Goal: Task Accomplishment & Management: Manage account settings

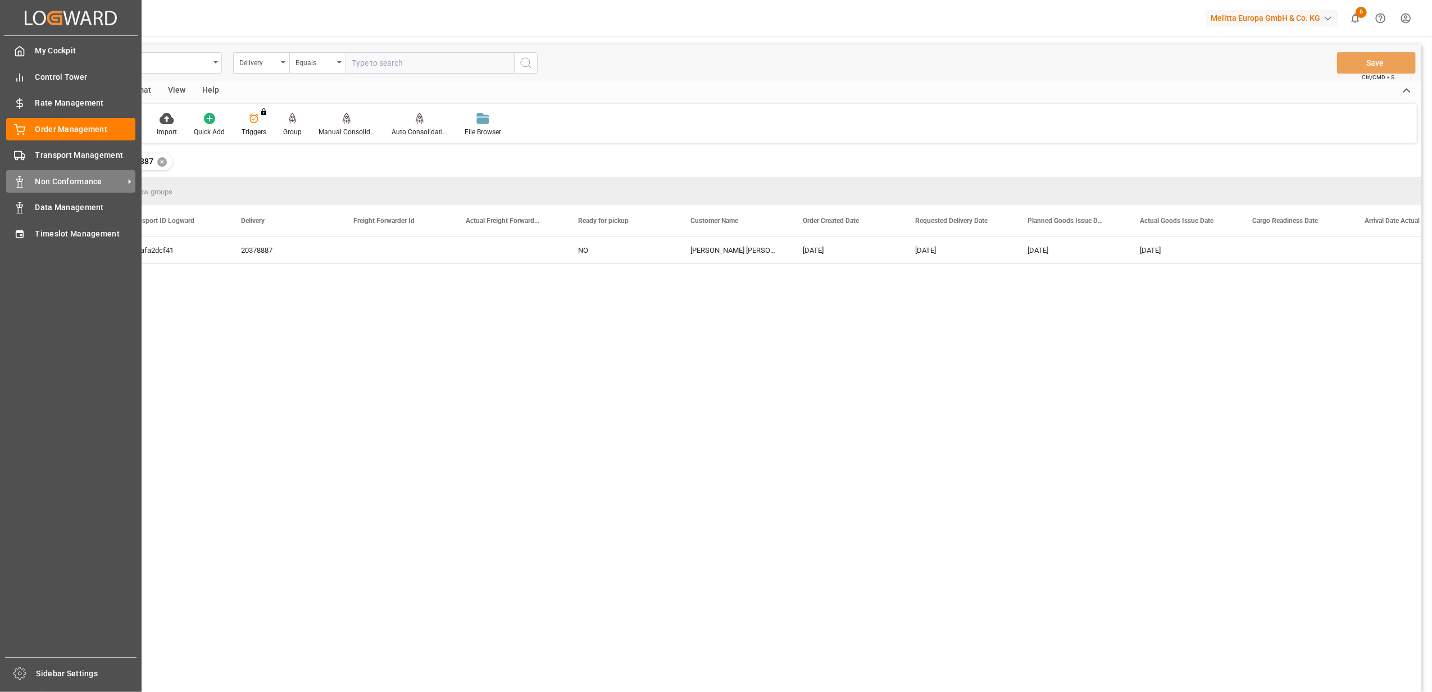
click at [43, 171] on div "Non Conformance Non Conformance" at bounding box center [70, 181] width 129 height 22
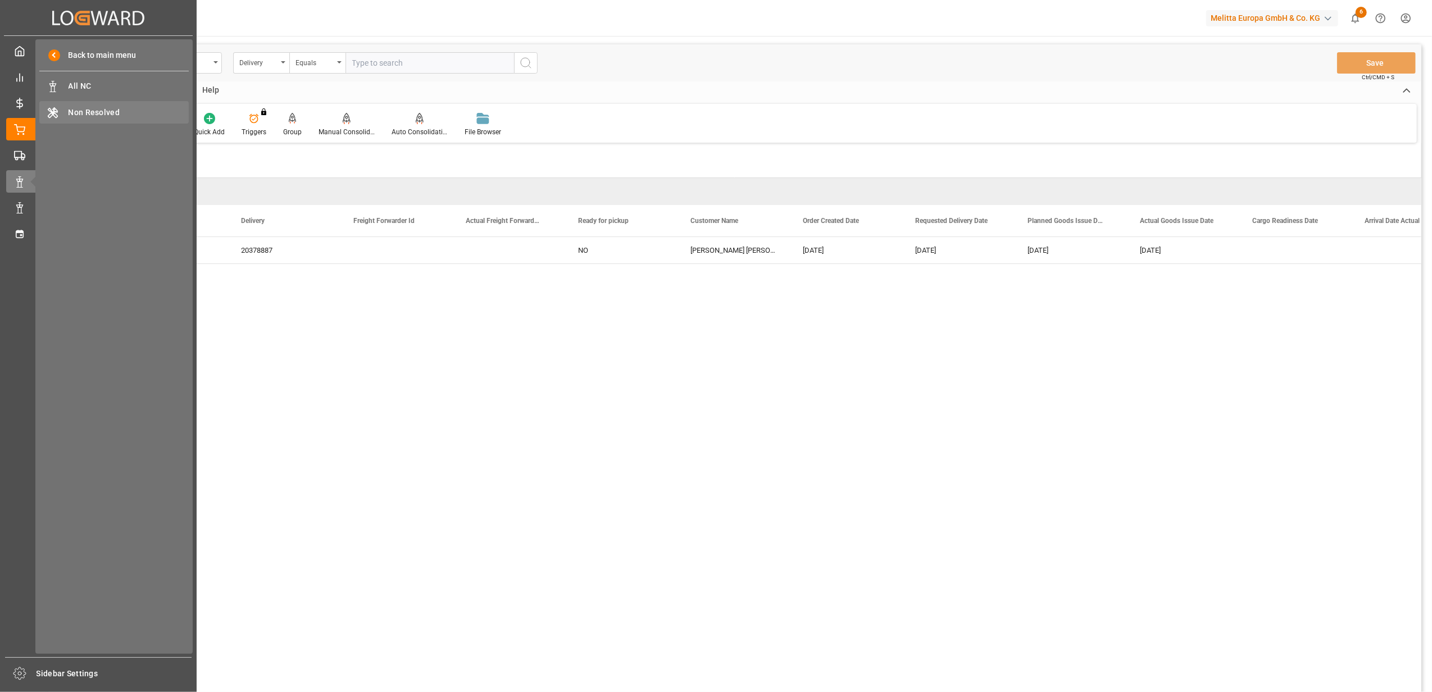
click at [78, 107] on span "Non Resolved" at bounding box center [129, 113] width 121 height 12
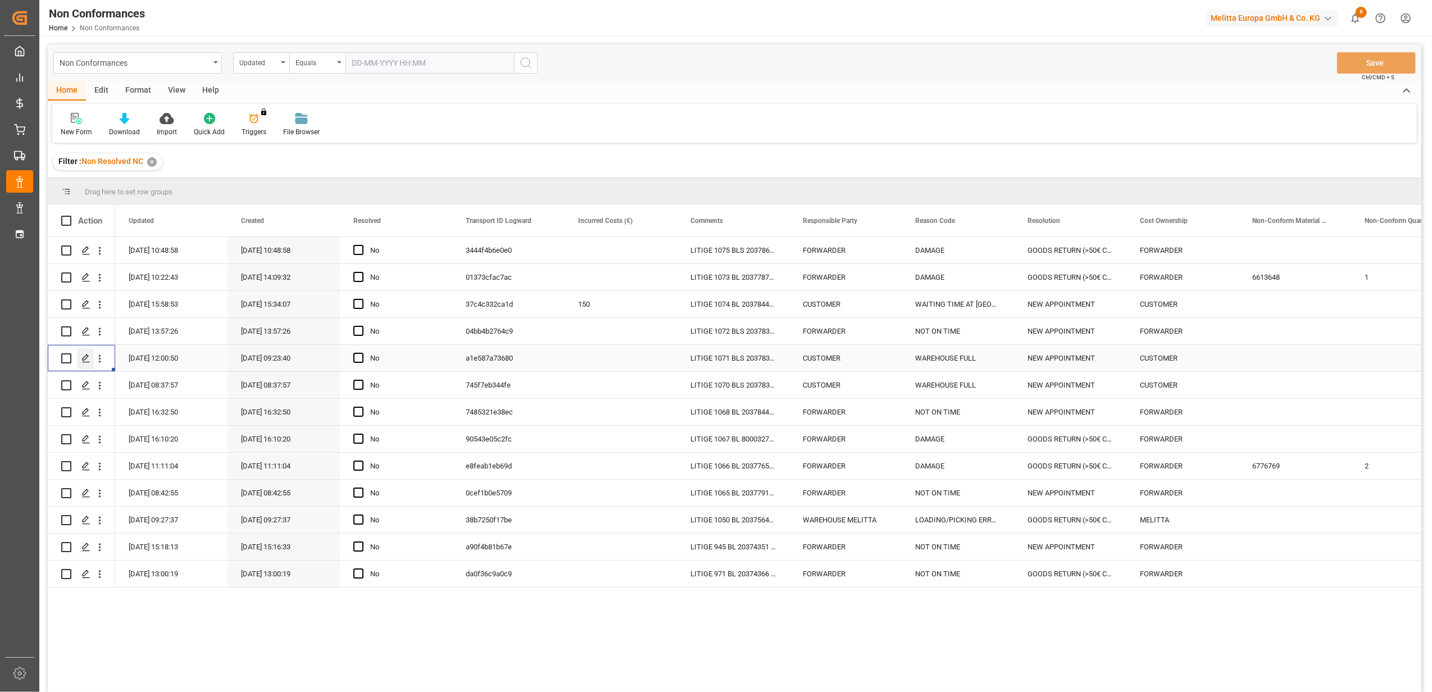
click at [91, 360] on div "Press SPACE to select this row." at bounding box center [85, 358] width 17 height 21
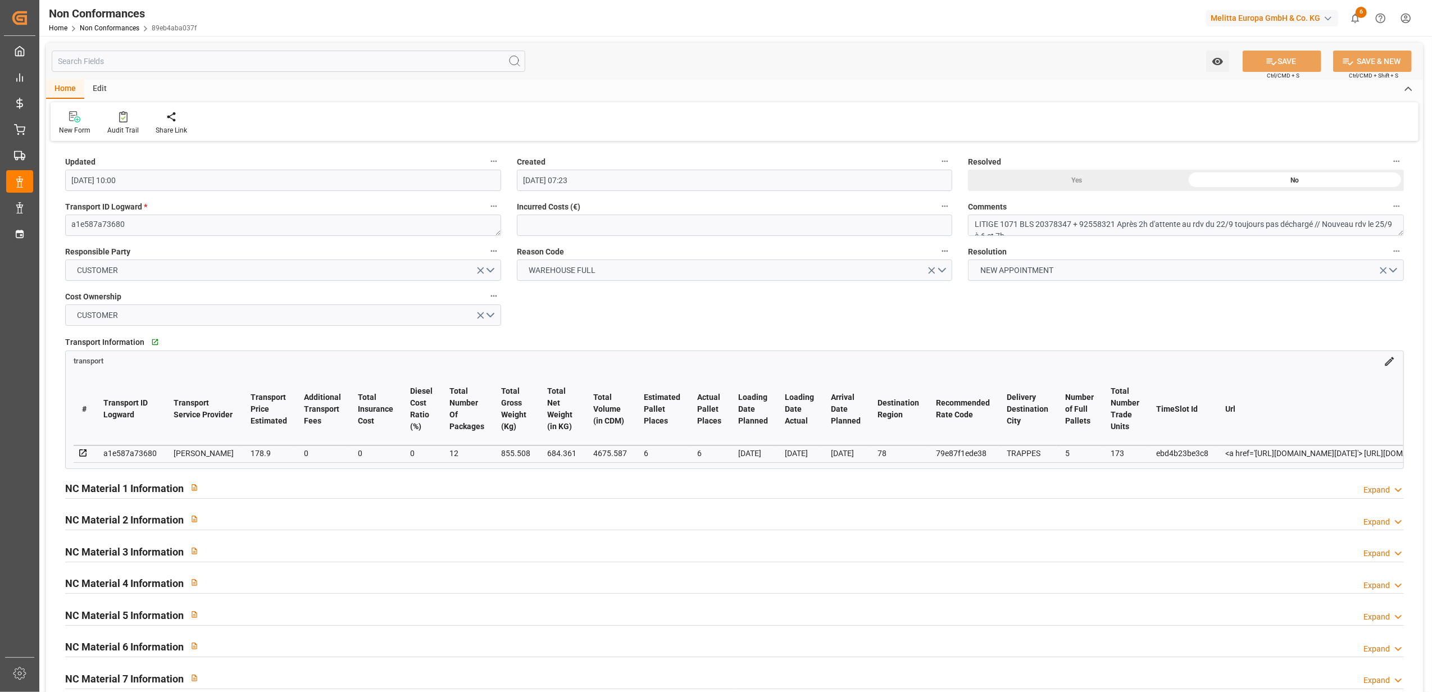
click at [1081, 181] on div "Yes" at bounding box center [1077, 180] width 218 height 21
click at [1279, 64] on button "SAVE" at bounding box center [1282, 61] width 79 height 21
type input "[DATE] 07:15"
